Goal: Communication & Community: Answer question/provide support

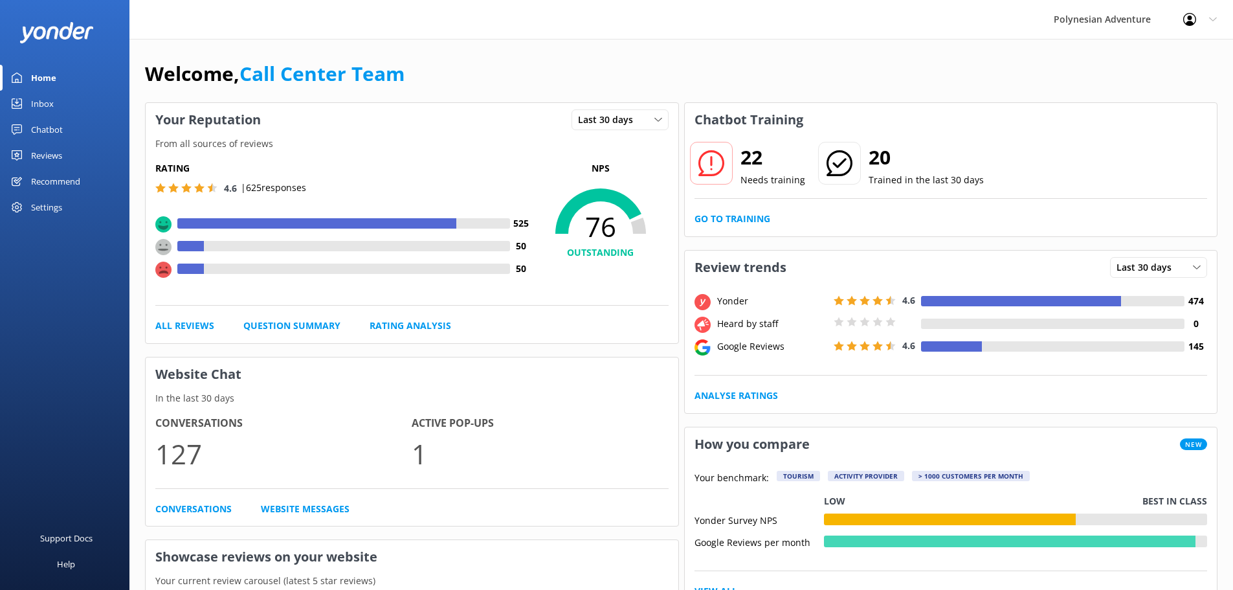
click at [39, 105] on div "Inbox" at bounding box center [42, 104] width 23 height 26
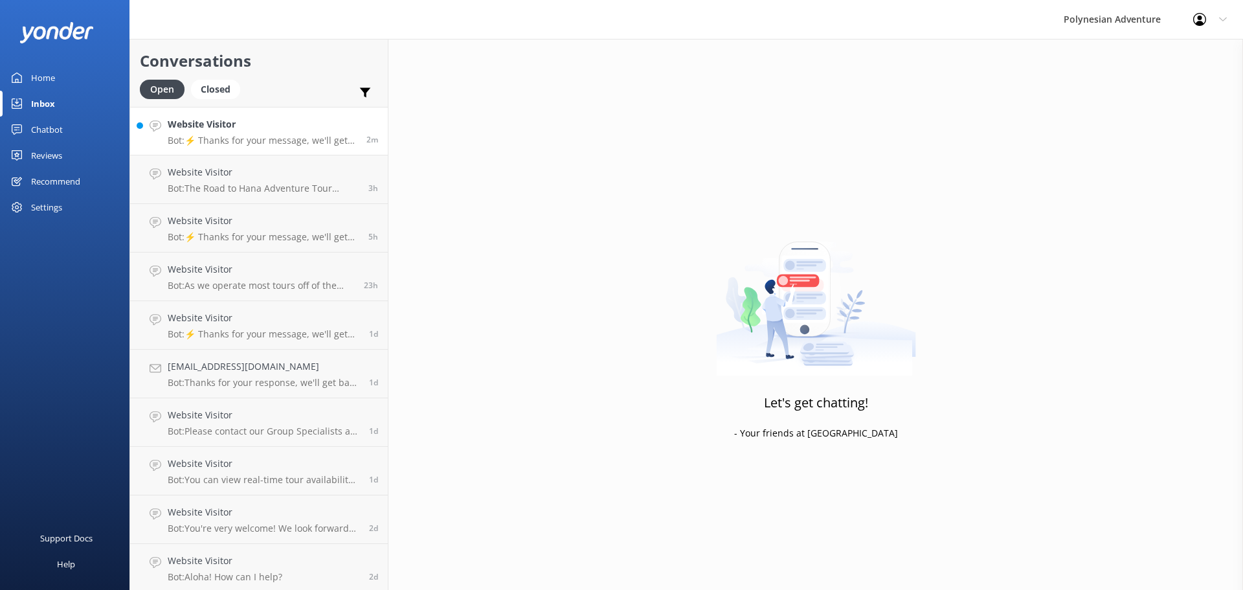
click at [238, 134] on div "Website Visitor Bot: ⚡ Thanks for your message, we'll get back to you as soon a…" at bounding box center [262, 131] width 189 height 28
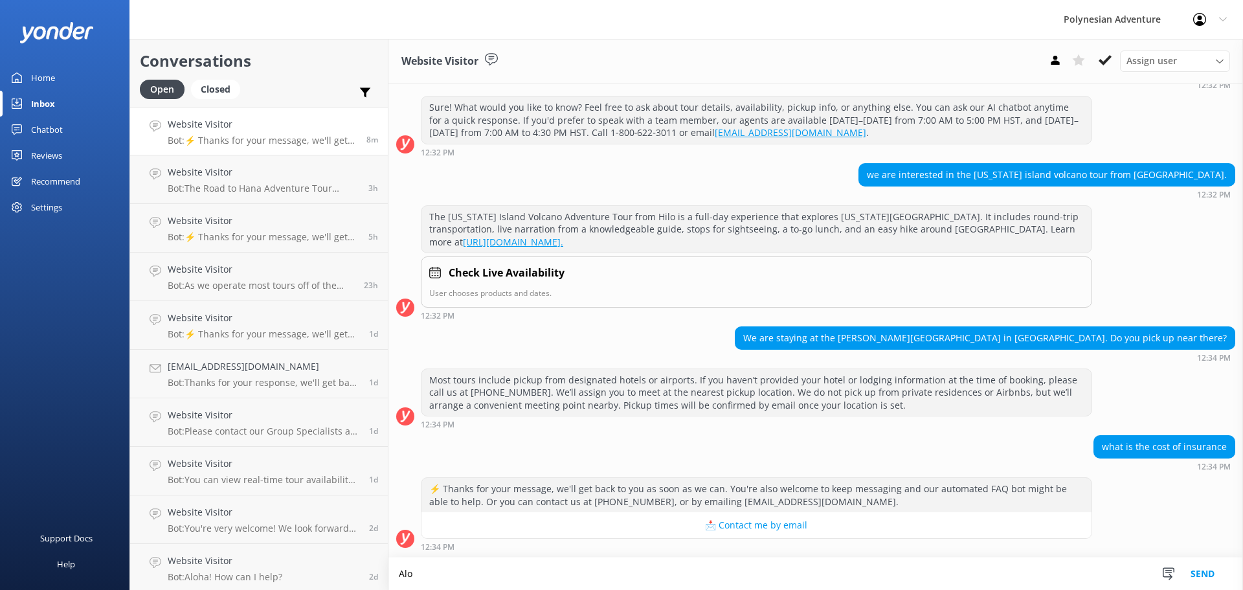
scroll to position [148, 0]
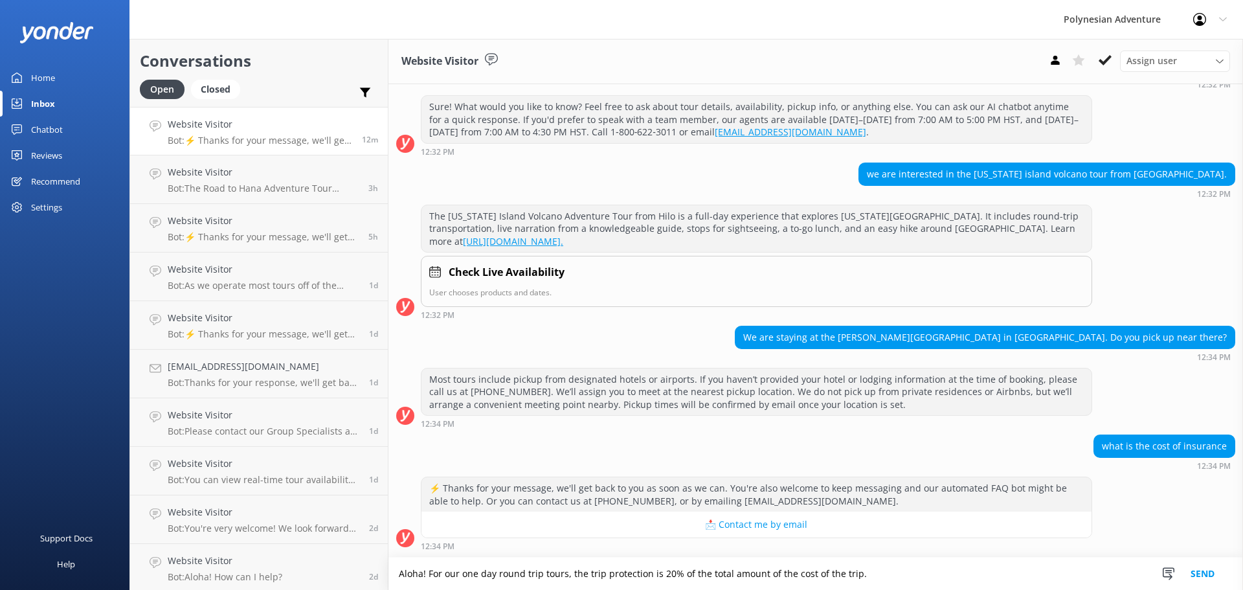
click at [876, 575] on textarea "Aloha! For our one day round trip tours, the trip protection is 20% of the tota…" at bounding box center [815, 573] width 854 height 32
drag, startPoint x: 925, startPoint y: 581, endPoint x: 1202, endPoint y: 550, distance: 278.7
click at [926, 580] on textarea "Aloha! For our one day round trip tours, the trip protection is 20% of the tota…" at bounding box center [815, 573] width 854 height 32
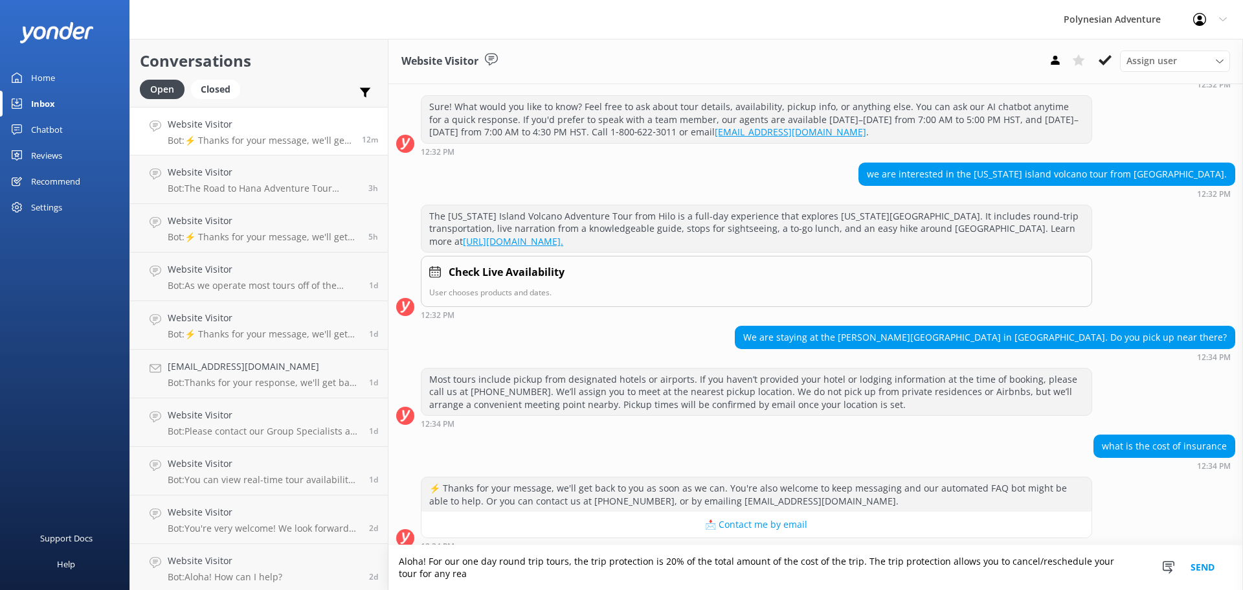
scroll to position [160, 0]
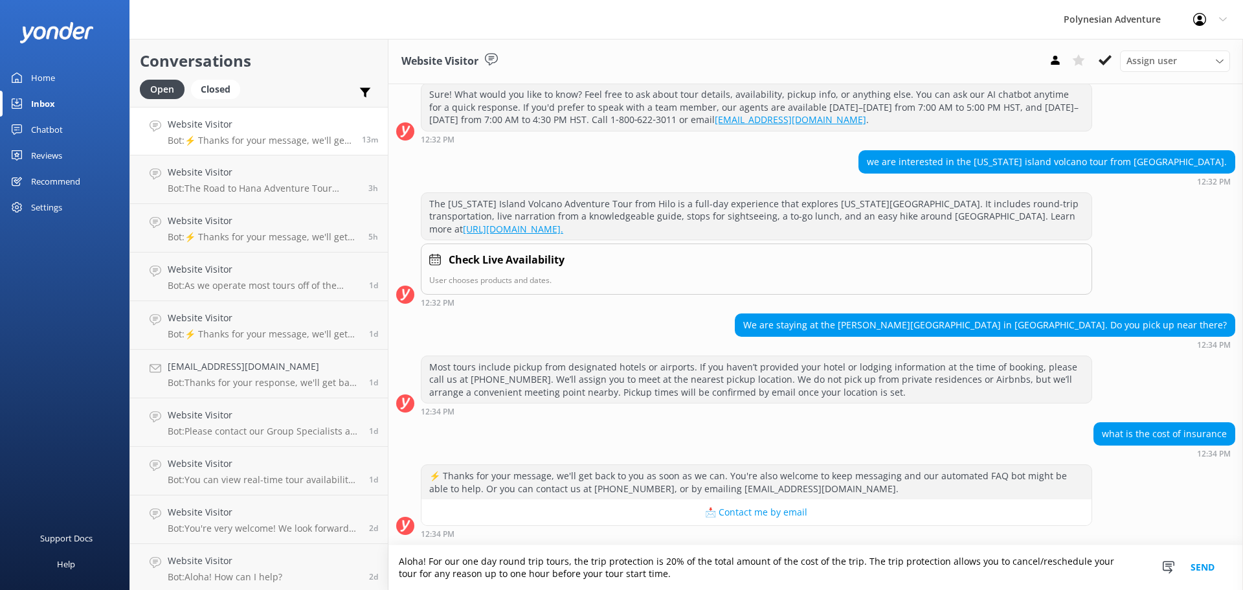
drag, startPoint x: 787, startPoint y: 561, endPoint x: 725, endPoint y: 564, distance: 62.2
click at [725, 564] on textarea "Aloha! For our one day round trip tours, the trip protection is 20% of the tota…" at bounding box center [815, 567] width 854 height 45
click at [718, 573] on textarea "Aloha! For our one day round trip tours, the trip protection is 20% of the tota…" at bounding box center [815, 567] width 854 height 45
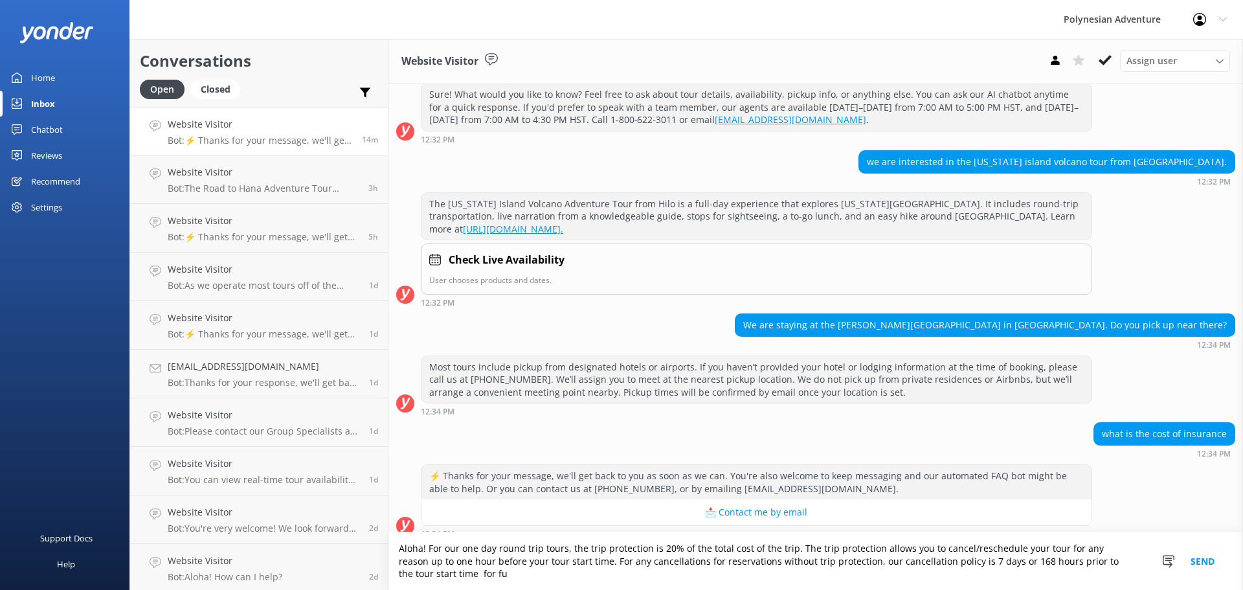
scroll to position [173, 0]
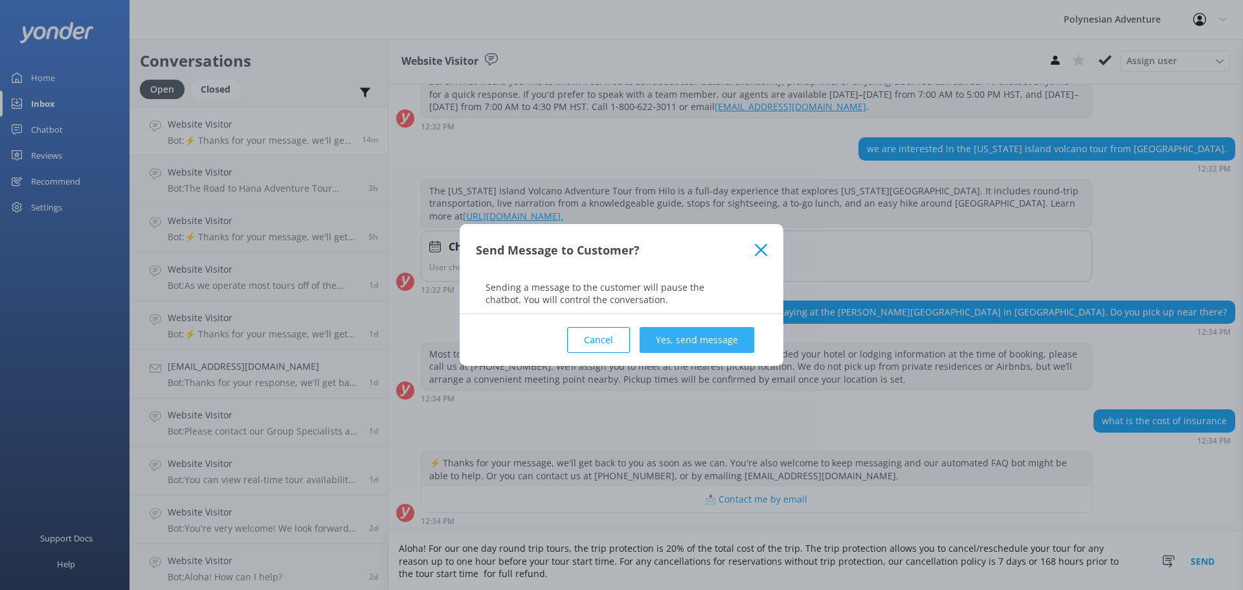
type textarea "Aloha! For our one day round trip tours, the trip protection is 20% of the tota…"
click at [688, 341] on button "Yes, send message" at bounding box center [696, 340] width 115 height 26
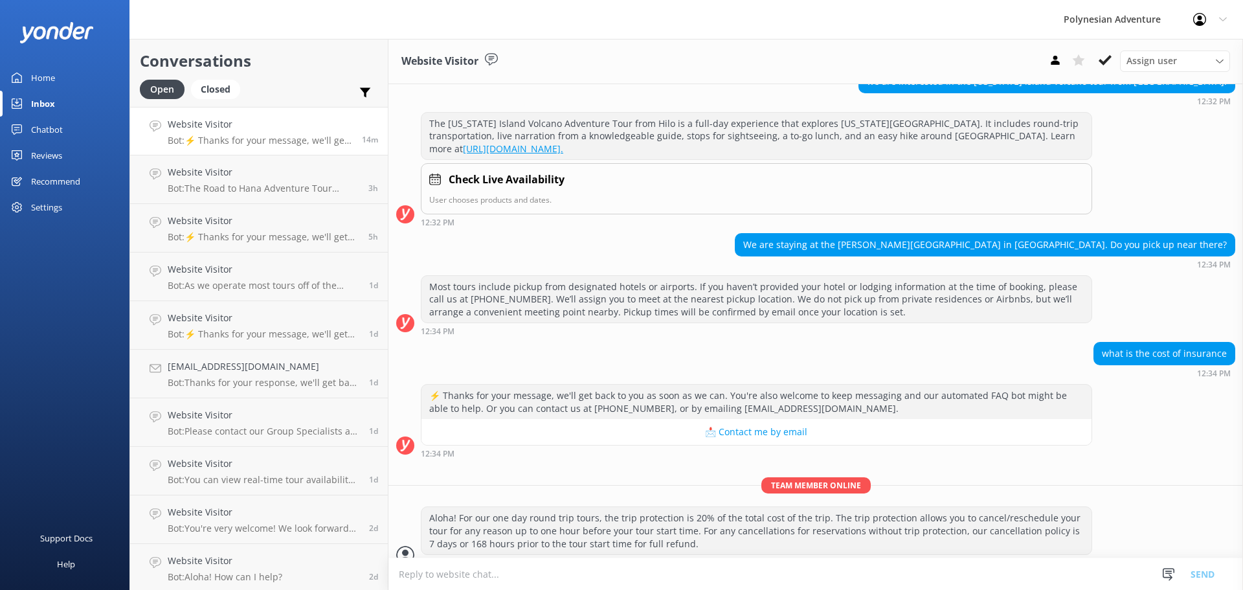
scroll to position [256, 0]
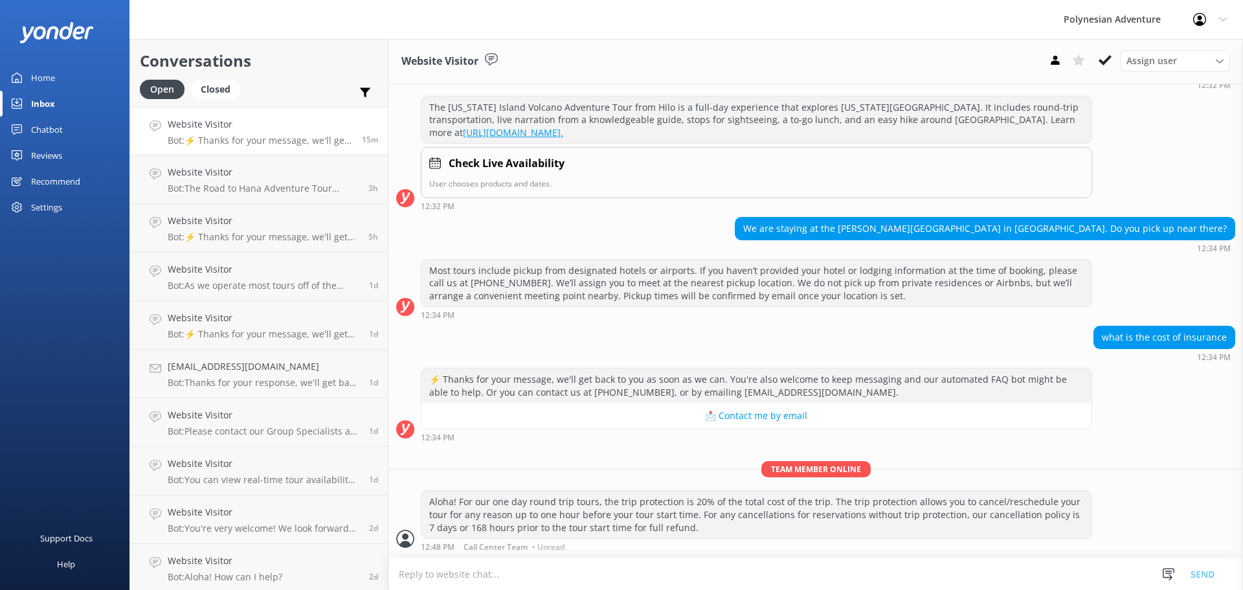
click at [66, 98] on link "Inbox" at bounding box center [64, 104] width 129 height 26
